Goal: Information Seeking & Learning: Learn about a topic

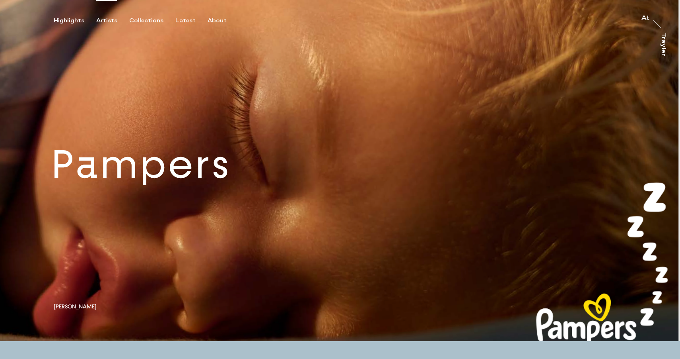
click at [107, 21] on div "Artists" at bounding box center [106, 20] width 21 height 7
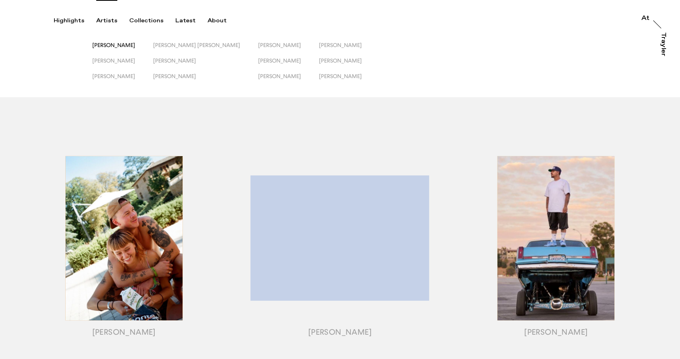
click at [110, 46] on span "[PERSON_NAME]" at bounding box center [113, 45] width 43 height 6
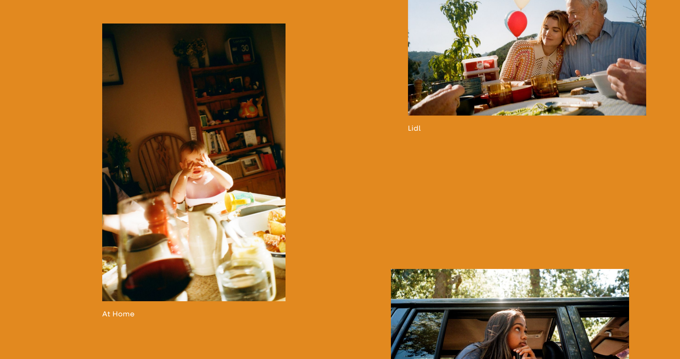
scroll to position [832, 0]
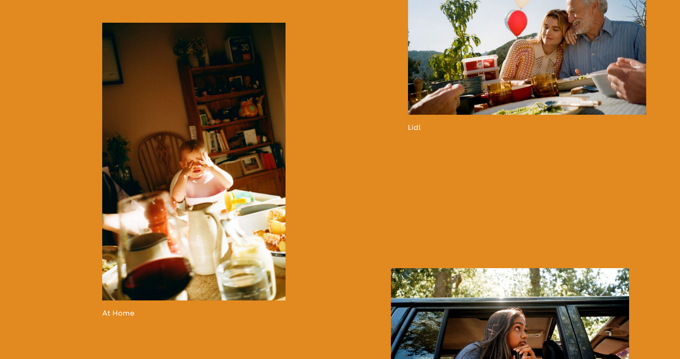
click at [456, 123] on link at bounding box center [527, 44] width 238 height 175
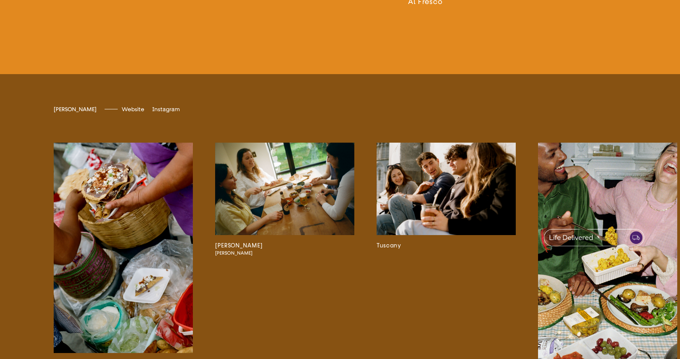
scroll to position [1678, 0]
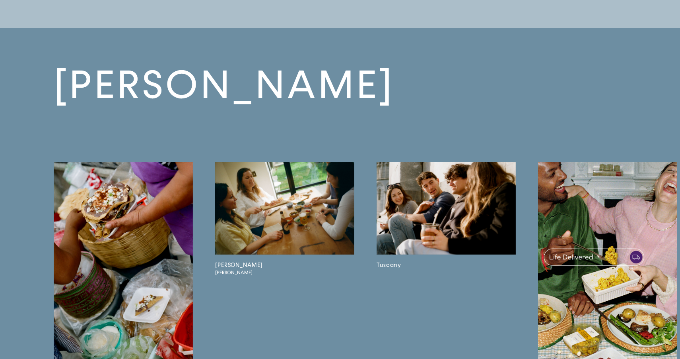
scroll to position [4594, 0]
click at [427, 213] on img at bounding box center [446, 208] width 139 height 92
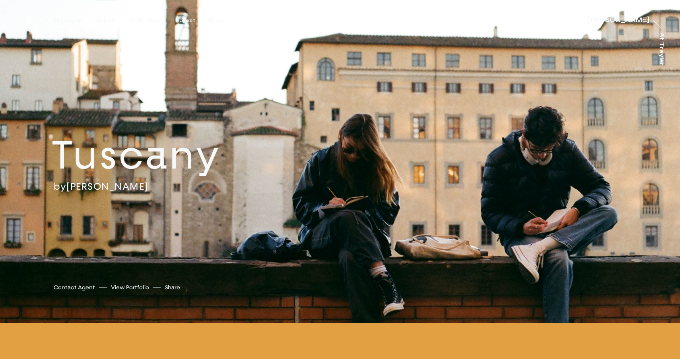
click at [107, 20] on div "Artists" at bounding box center [106, 20] width 21 height 7
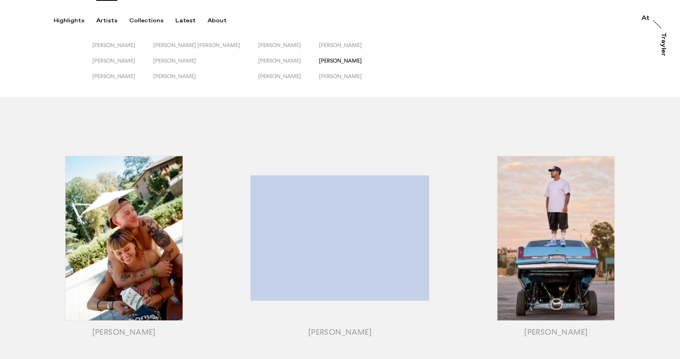
click at [319, 61] on span "[PERSON_NAME]" at bounding box center [340, 60] width 43 height 6
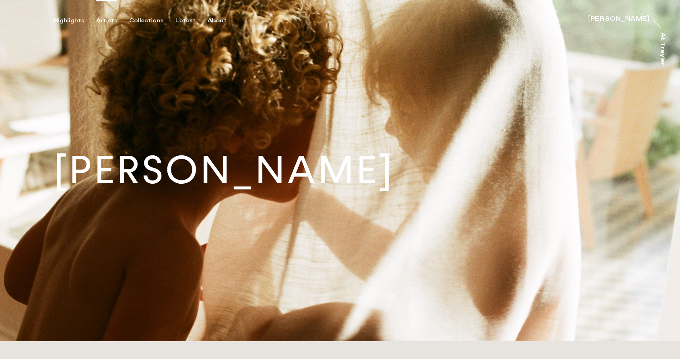
click at [107, 19] on div "Artists" at bounding box center [106, 20] width 21 height 7
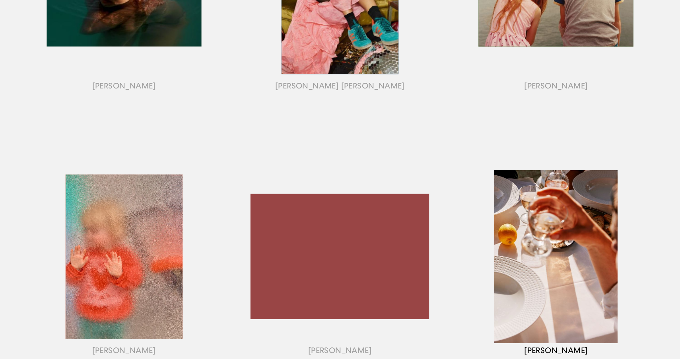
scroll to position [414, 0]
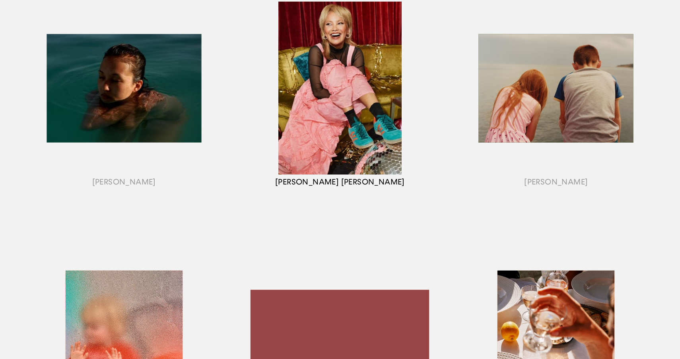
click at [343, 125] on div "button" at bounding box center [340, 98] width 216 height 248
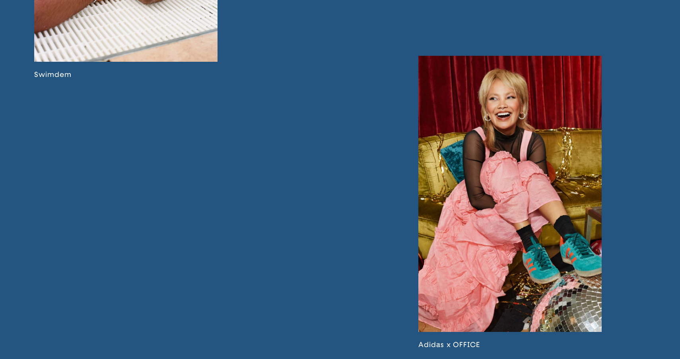
scroll to position [2065, 0]
